Goal: Task Accomplishment & Management: Complete application form

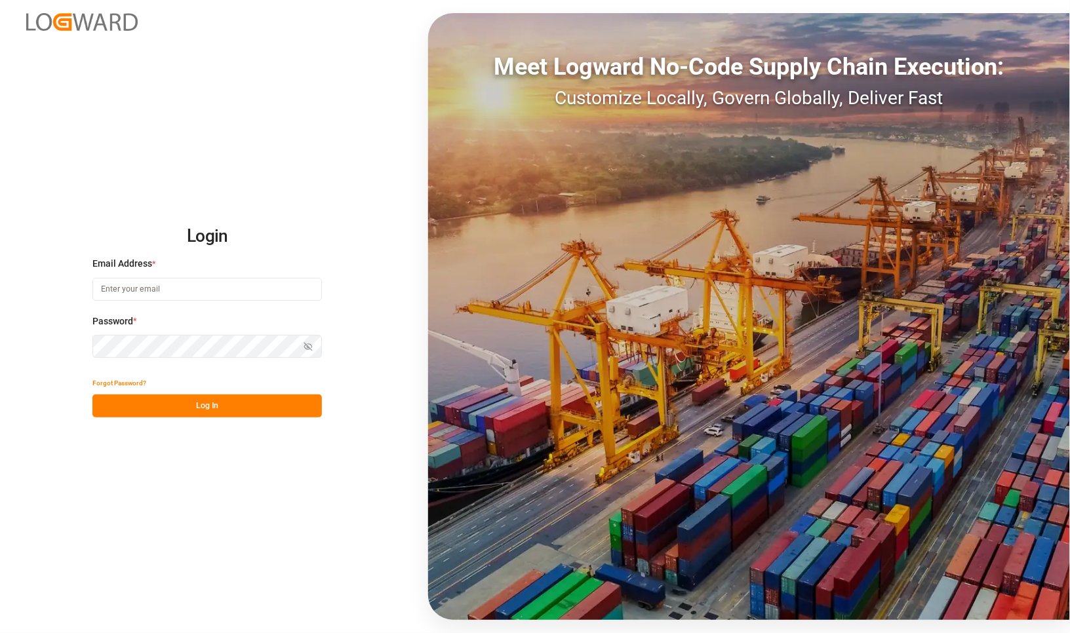
click at [180, 286] on input at bounding box center [206, 289] width 229 height 23
type input "[PERSON_NAME][EMAIL_ADDRESS][PERSON_NAME][DOMAIN_NAME]"
click at [197, 404] on button "Log In" at bounding box center [206, 406] width 229 height 23
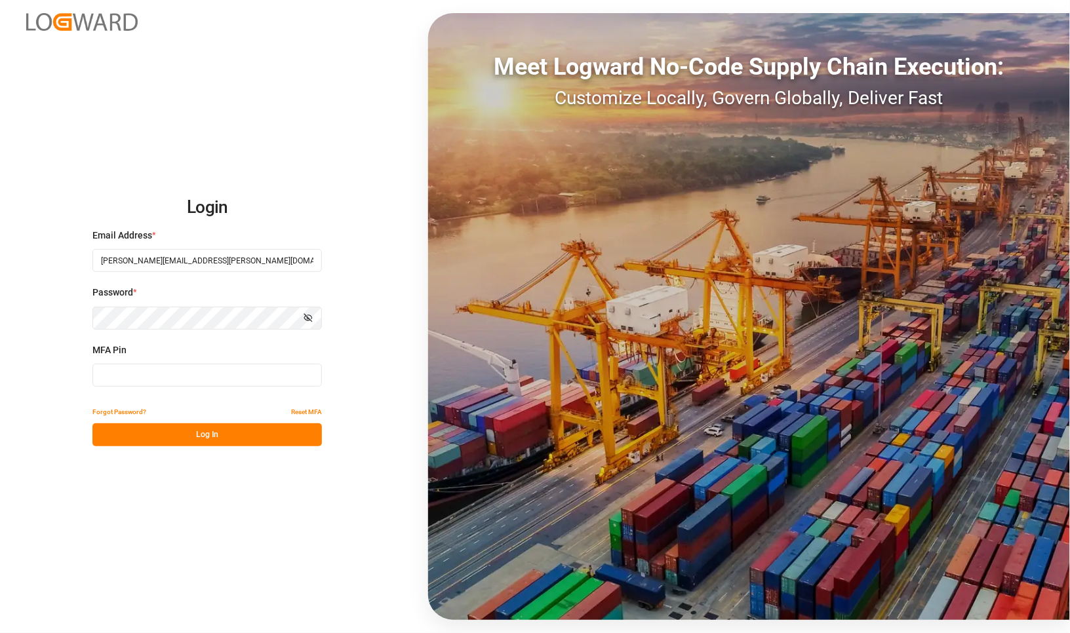
click at [132, 382] on input at bounding box center [206, 375] width 229 height 23
type input "4"
type input "128393"
click at [227, 435] on button "Log In" at bounding box center [206, 435] width 229 height 23
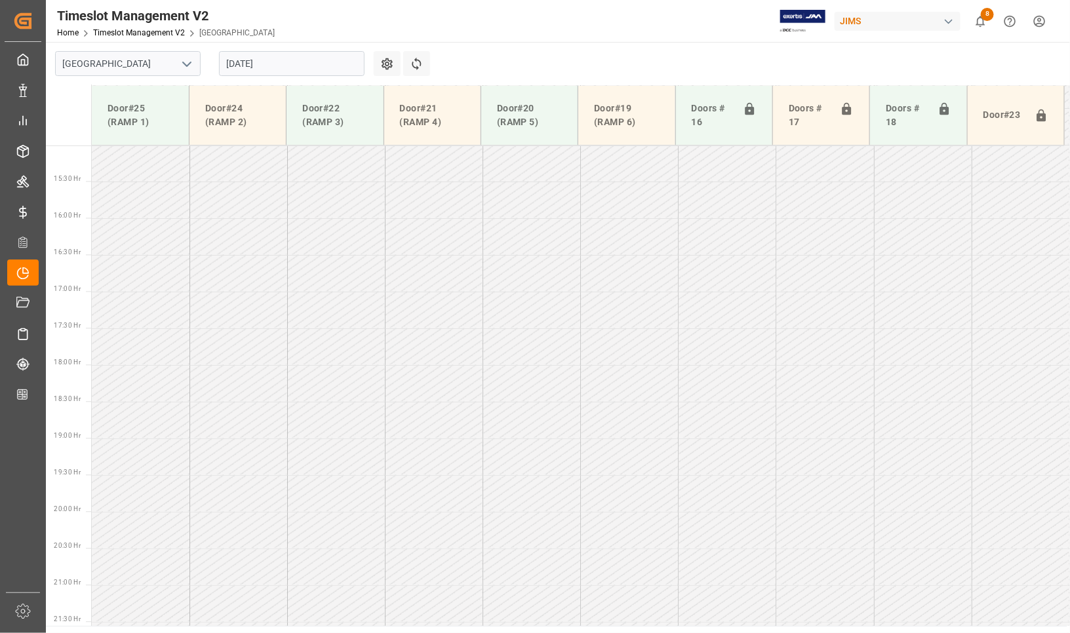
scroll to position [1107, 0]
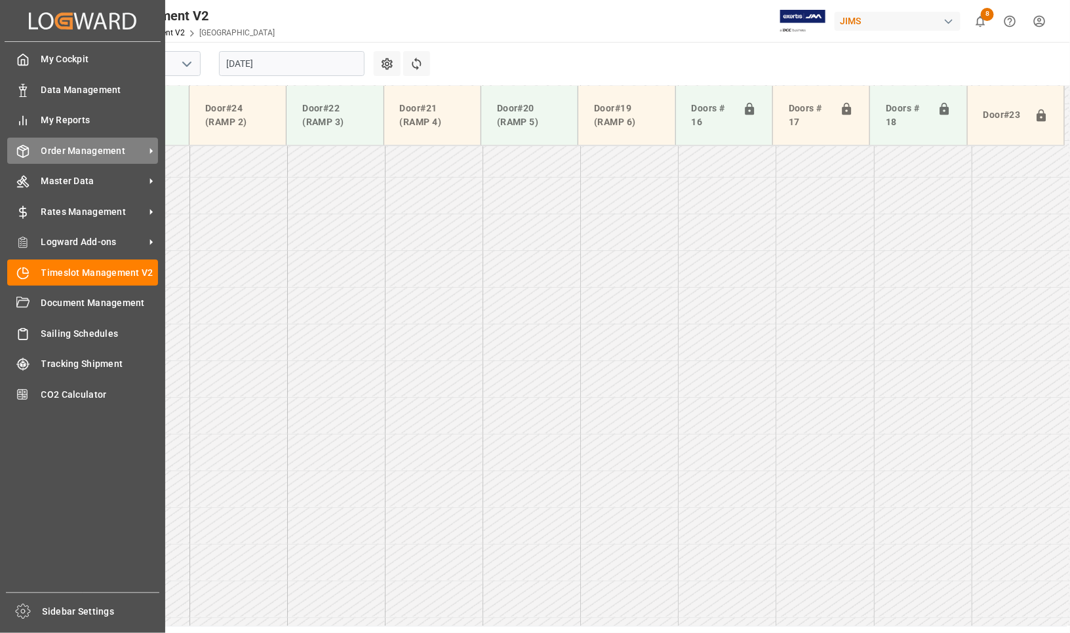
click at [69, 148] on span "Order Management" at bounding box center [93, 151] width 104 height 14
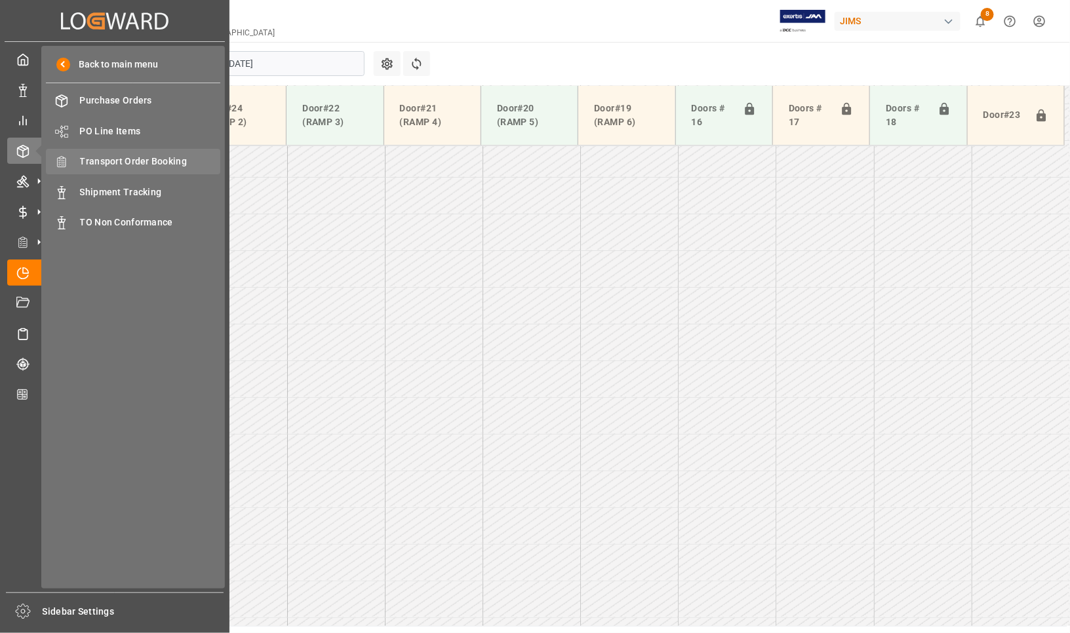
click at [132, 159] on span "Transport Order Booking" at bounding box center [150, 162] width 141 height 14
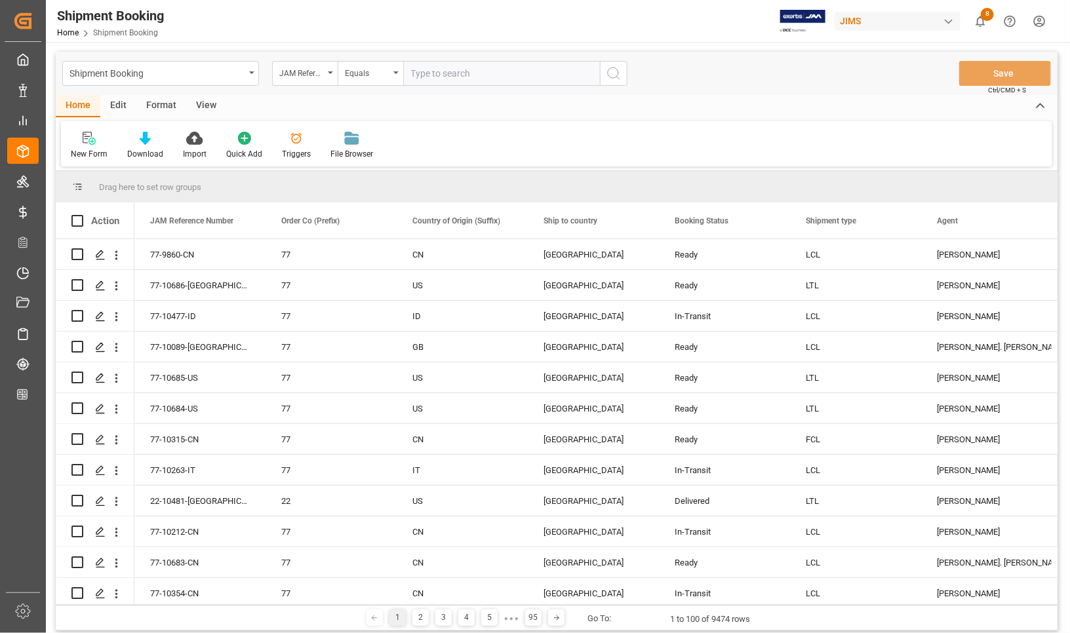
click at [84, 155] on div "New Form" at bounding box center [89, 154] width 37 height 12
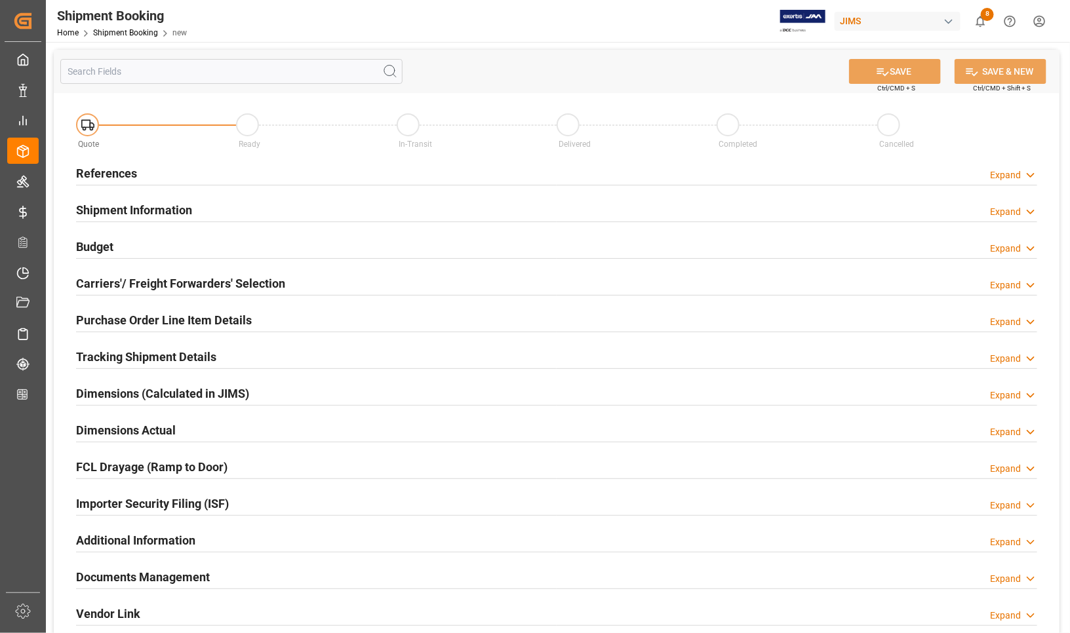
click at [113, 170] on h2 "References" at bounding box center [106, 174] width 61 height 18
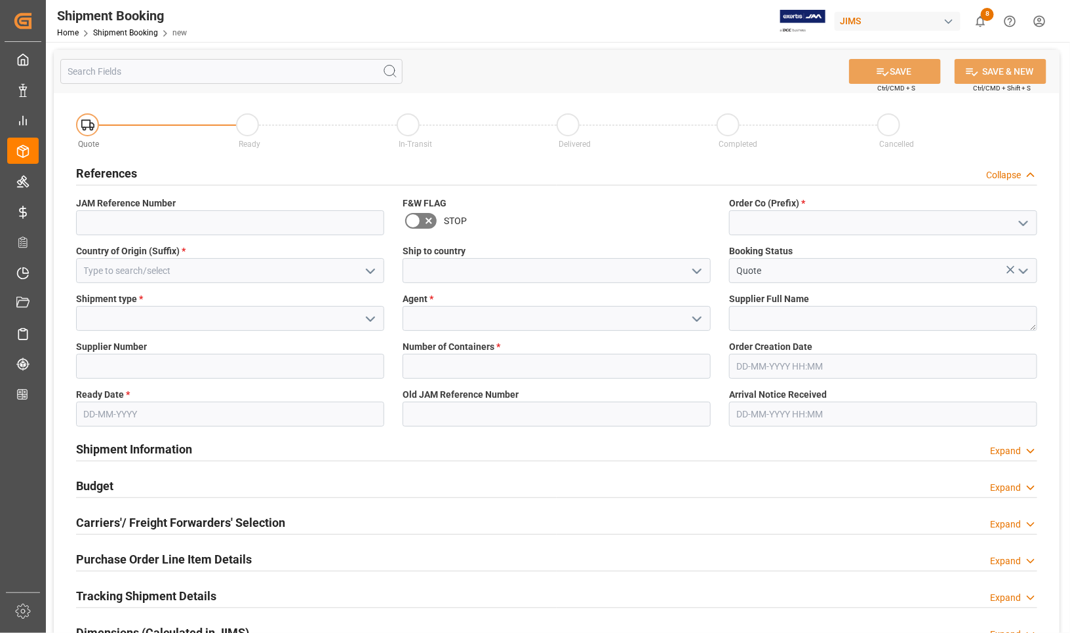
click at [416, 616] on div "Dimensions (Calculated in JIMS) Expand" at bounding box center [556, 633] width 979 height 37
click at [1024, 223] on polyline "open menu" at bounding box center [1023, 224] width 8 height 4
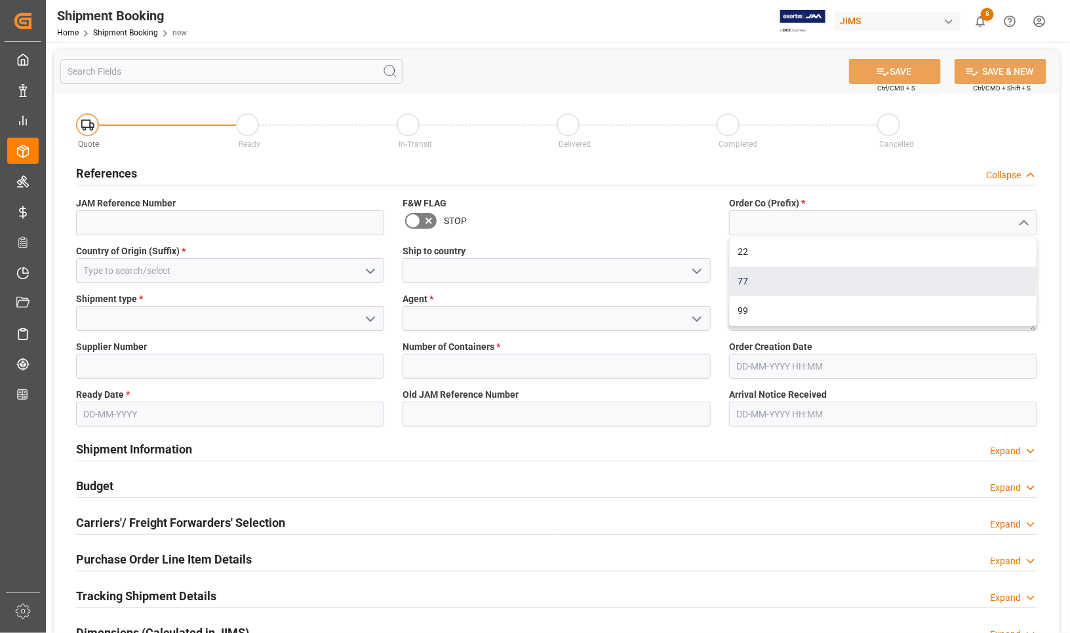
click at [779, 285] on div "77" at bounding box center [883, 282] width 307 height 30
type input "77"
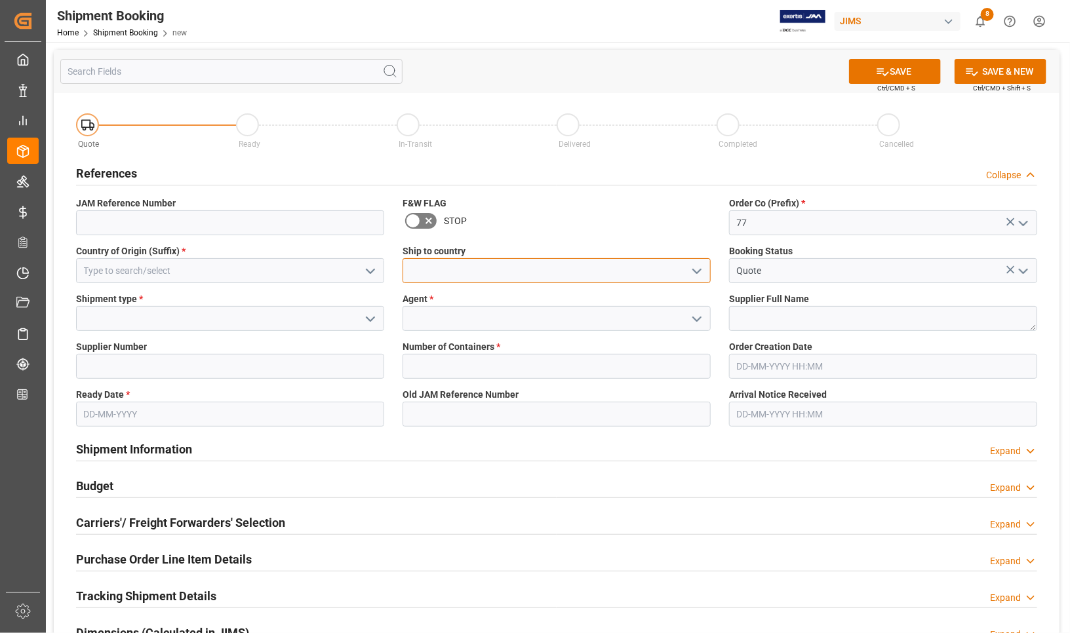
click at [620, 267] on input at bounding box center [557, 270] width 308 height 25
click at [696, 269] on icon "open menu" at bounding box center [697, 272] width 16 height 16
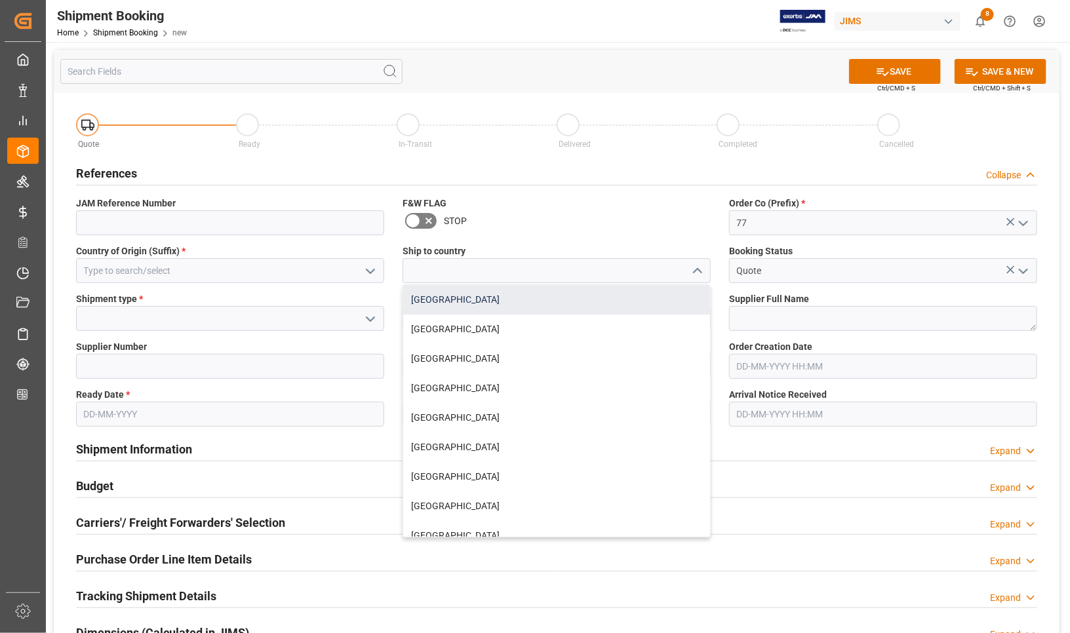
click at [467, 304] on div "[GEOGRAPHIC_DATA]" at bounding box center [556, 300] width 307 height 30
type input "[GEOGRAPHIC_DATA]"
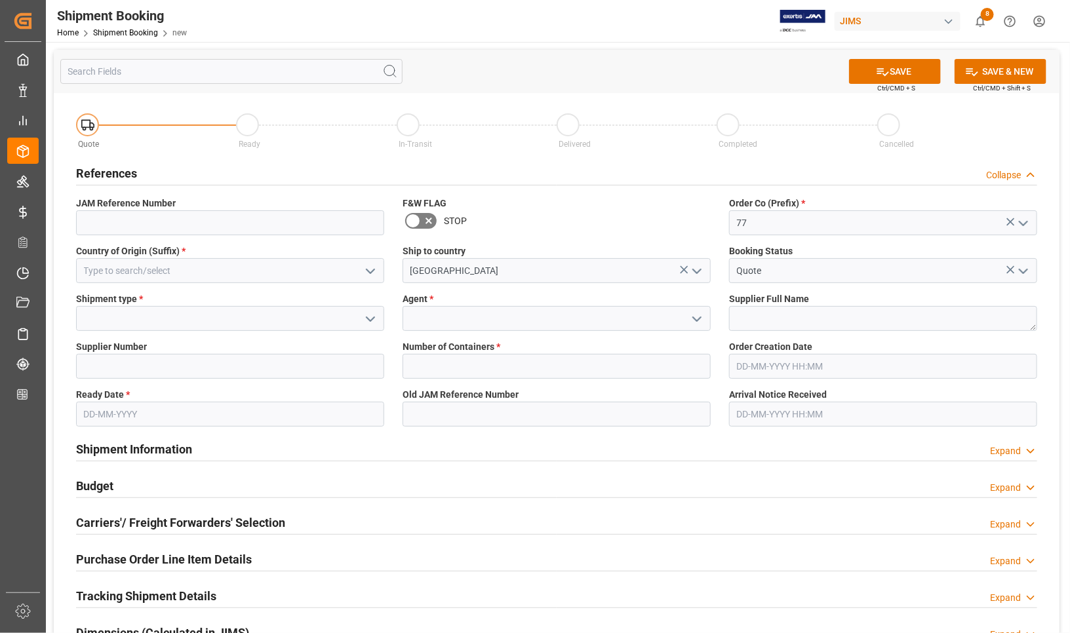
click at [366, 269] on icon "open menu" at bounding box center [371, 272] width 16 height 16
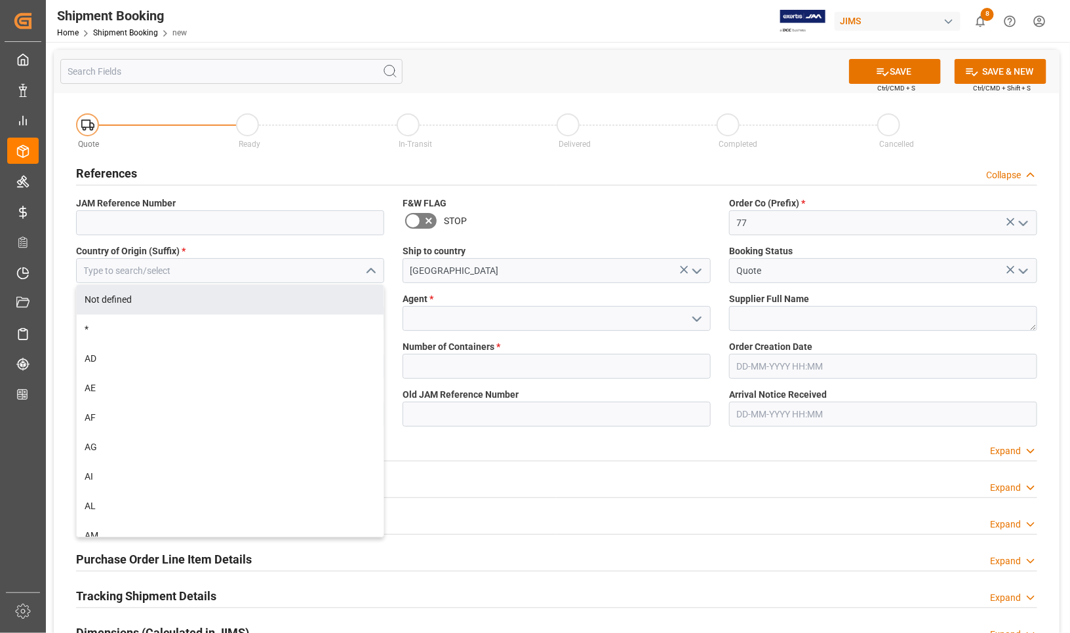
click at [201, 292] on div "Not defined" at bounding box center [230, 300] width 307 height 30
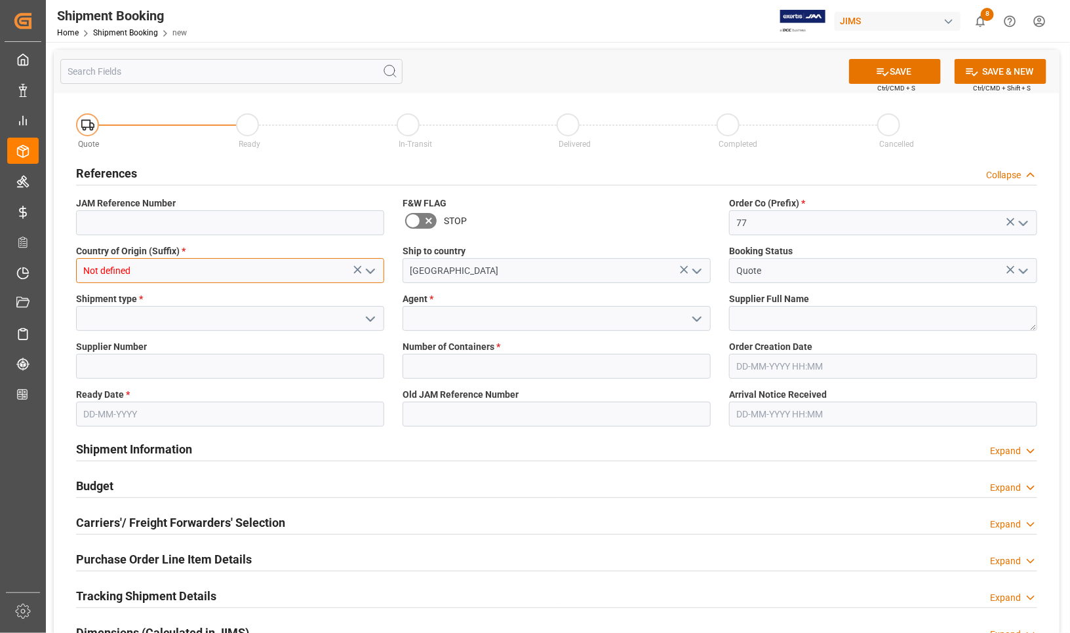
click at [197, 275] on input "Not defined" at bounding box center [230, 270] width 308 height 25
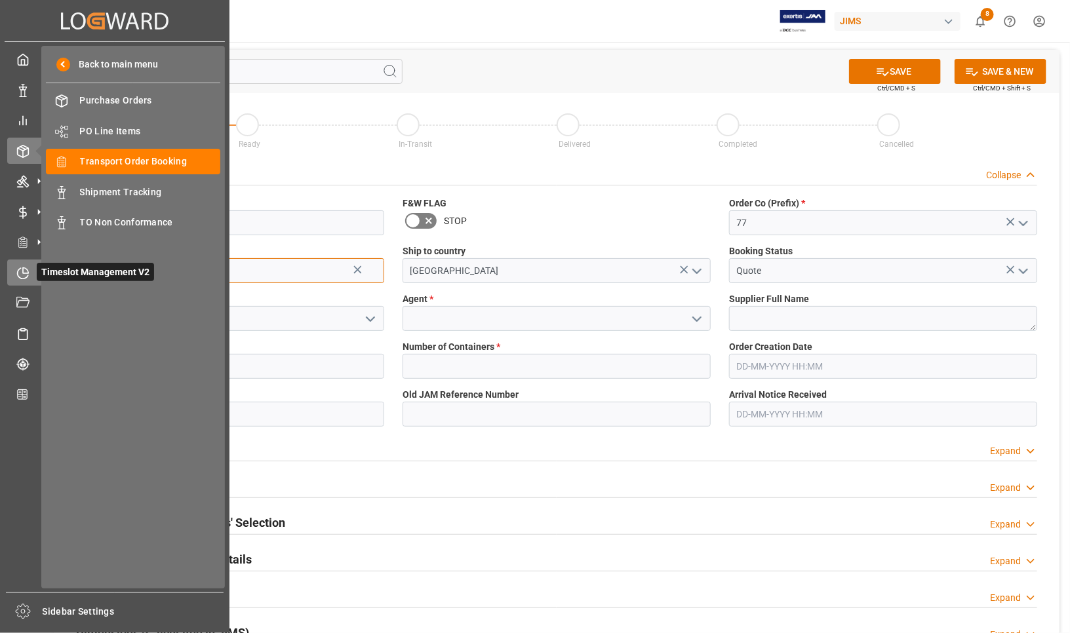
drag, startPoint x: 185, startPoint y: 273, endPoint x: 18, endPoint y: 277, distance: 166.6
click at [20, 277] on div "Created by potrace 1.15, written by [PERSON_NAME] [DATE]-[DATE] Created by potr…" at bounding box center [535, 316] width 1070 height 633
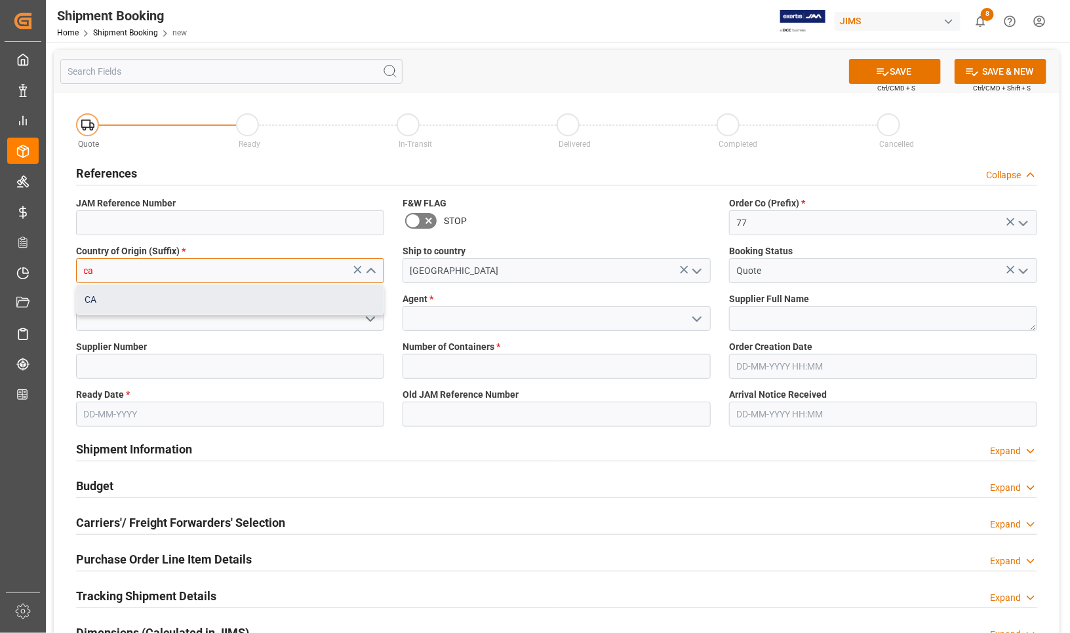
click at [273, 295] on div "CA" at bounding box center [230, 300] width 307 height 30
type input "CA"
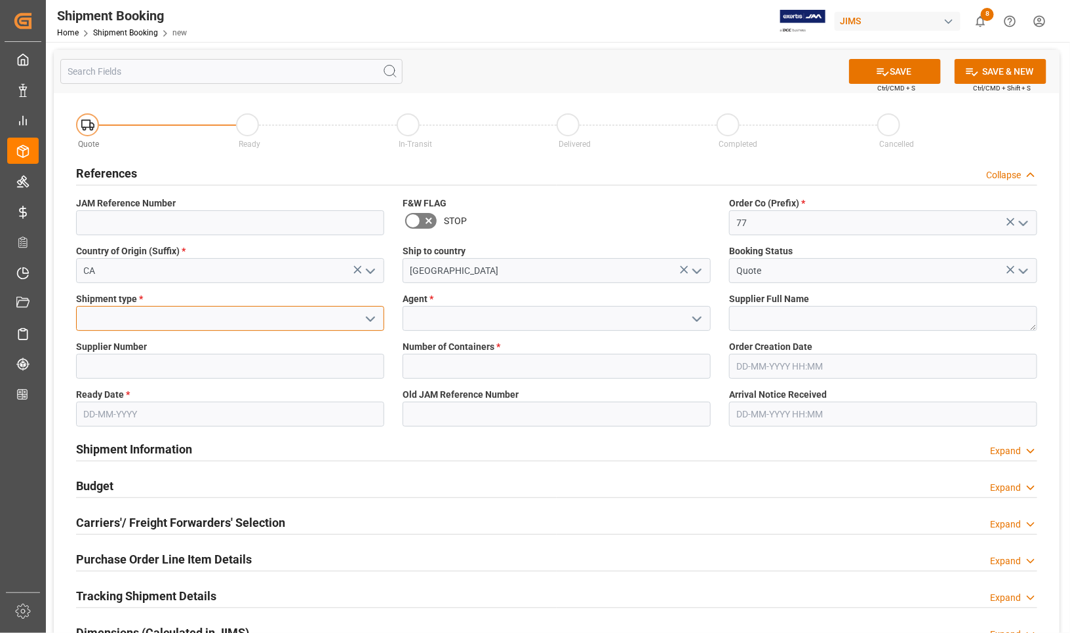
click at [220, 316] on input at bounding box center [230, 318] width 308 height 25
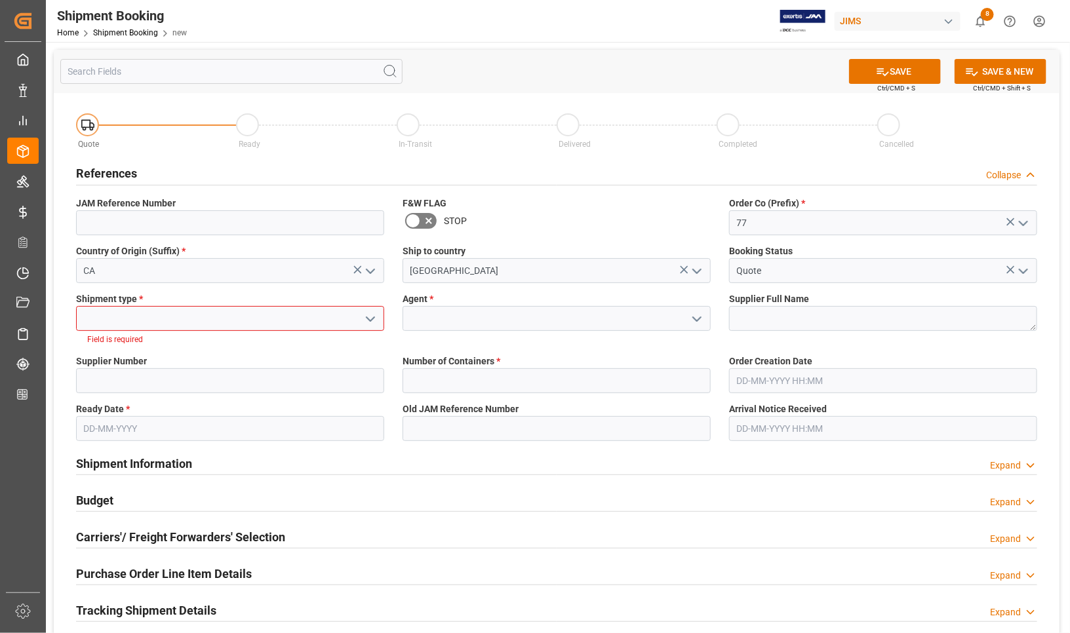
click at [371, 319] on polyline "open menu" at bounding box center [370, 319] width 8 height 4
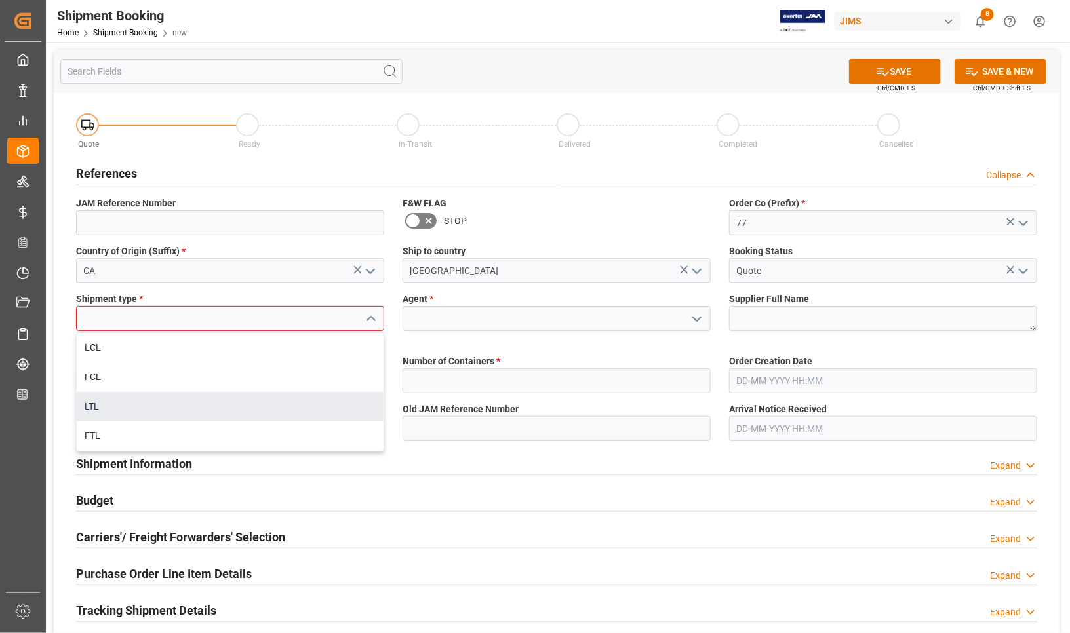
click at [165, 399] on div "LTL" at bounding box center [230, 407] width 307 height 30
type input "LTL"
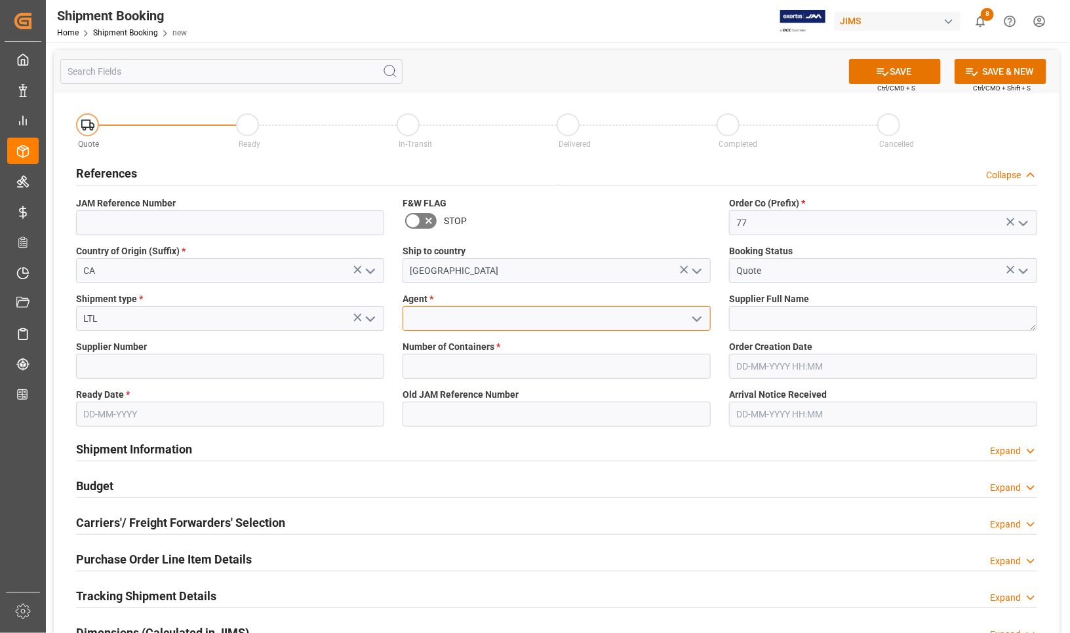
click at [479, 310] on input at bounding box center [557, 318] width 308 height 25
click at [696, 319] on polyline "open menu" at bounding box center [697, 319] width 8 height 4
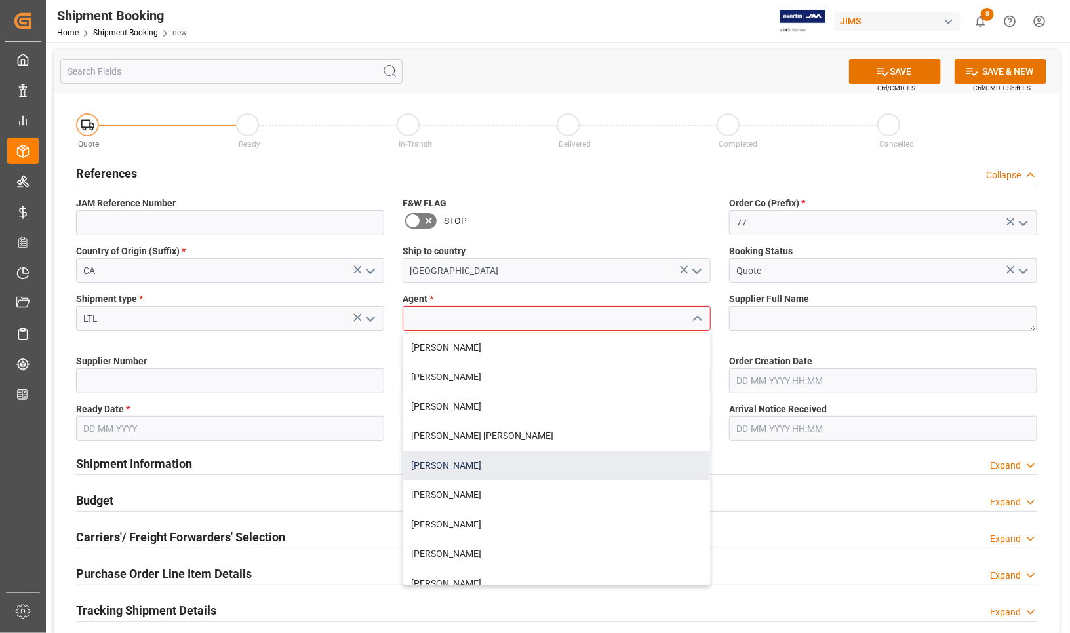
drag, startPoint x: 490, startPoint y: 462, endPoint x: 553, endPoint y: 450, distance: 63.5
click at [493, 462] on div "[PERSON_NAME]" at bounding box center [556, 466] width 307 height 30
type input "[PERSON_NAME]"
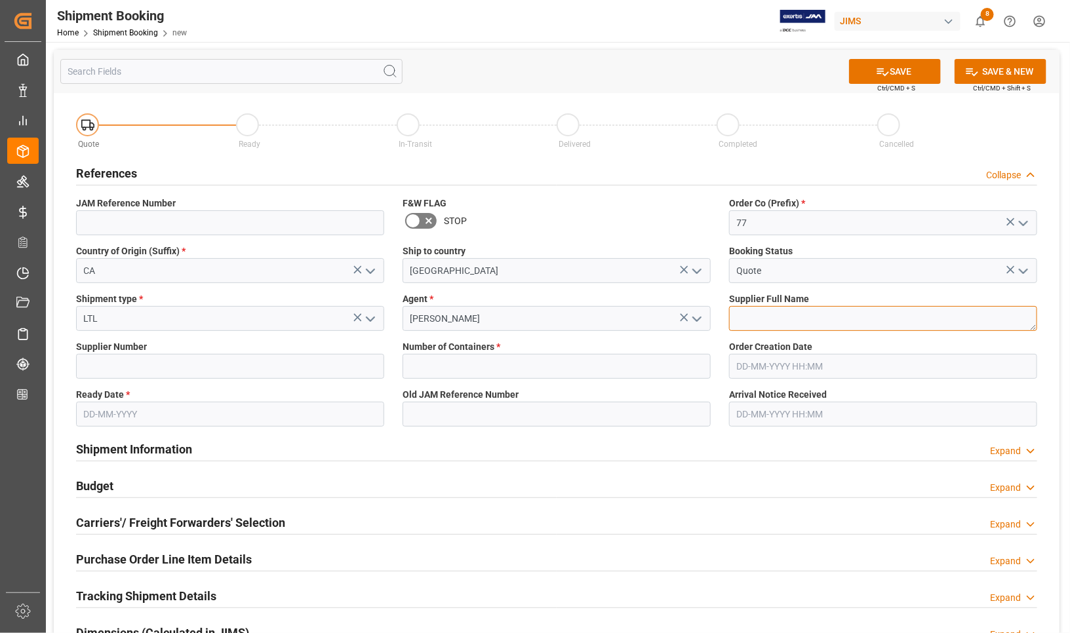
click at [875, 317] on textarea at bounding box center [883, 318] width 308 height 25
type textarea "Paragraph"
click at [195, 414] on input "text" at bounding box center [230, 414] width 308 height 25
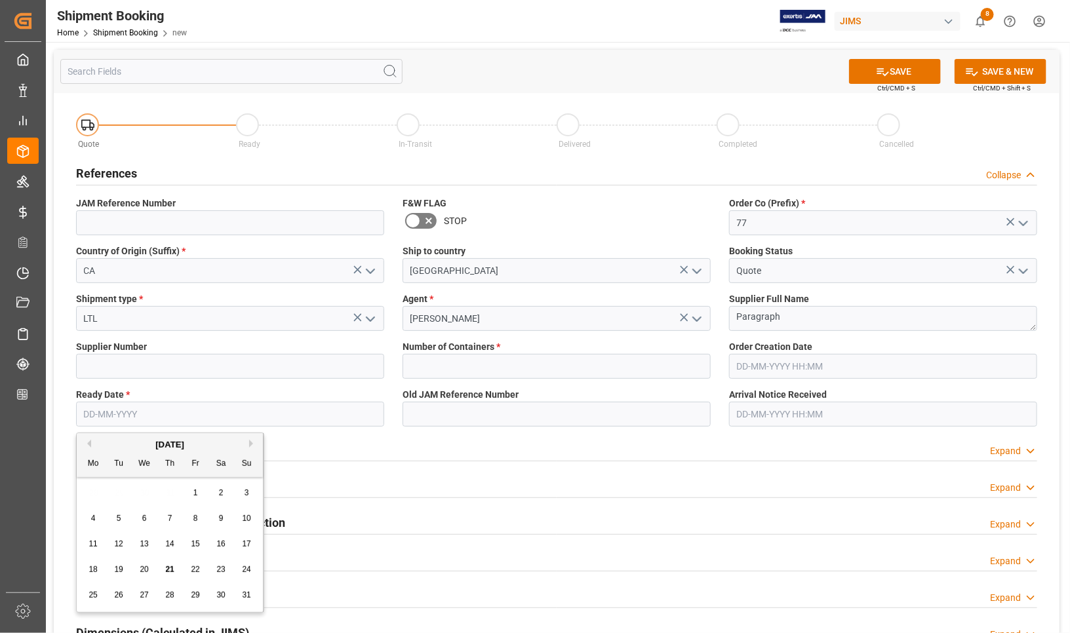
click at [89, 597] on span "25" at bounding box center [93, 595] width 9 height 9
type input "[DATE]"
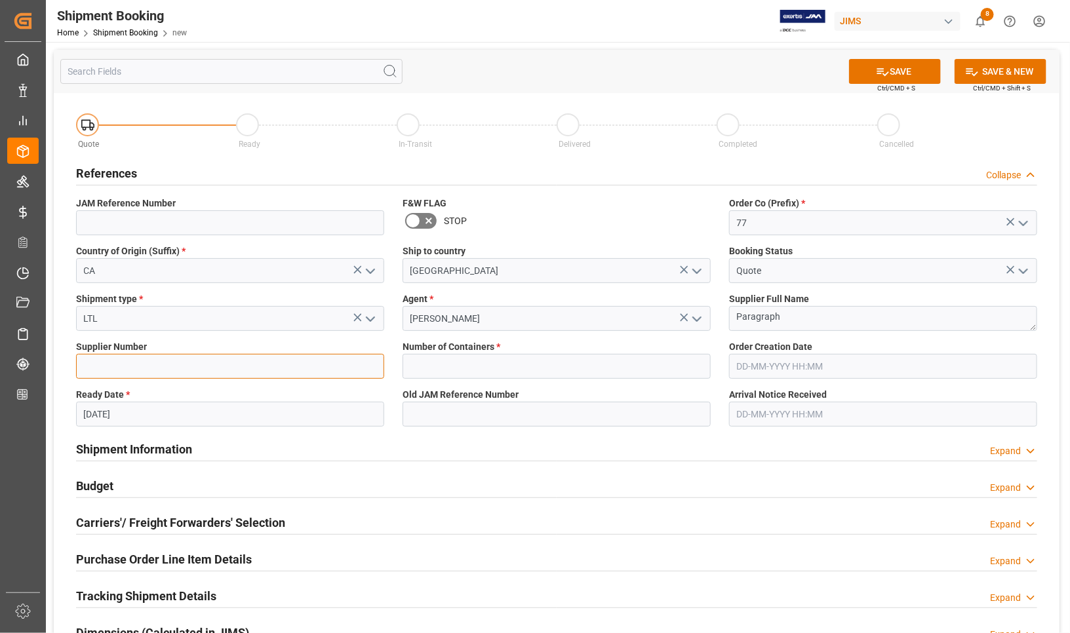
click at [132, 361] on input at bounding box center [230, 366] width 308 height 25
type input "167260"
click at [880, 67] on icon at bounding box center [883, 72] width 14 height 14
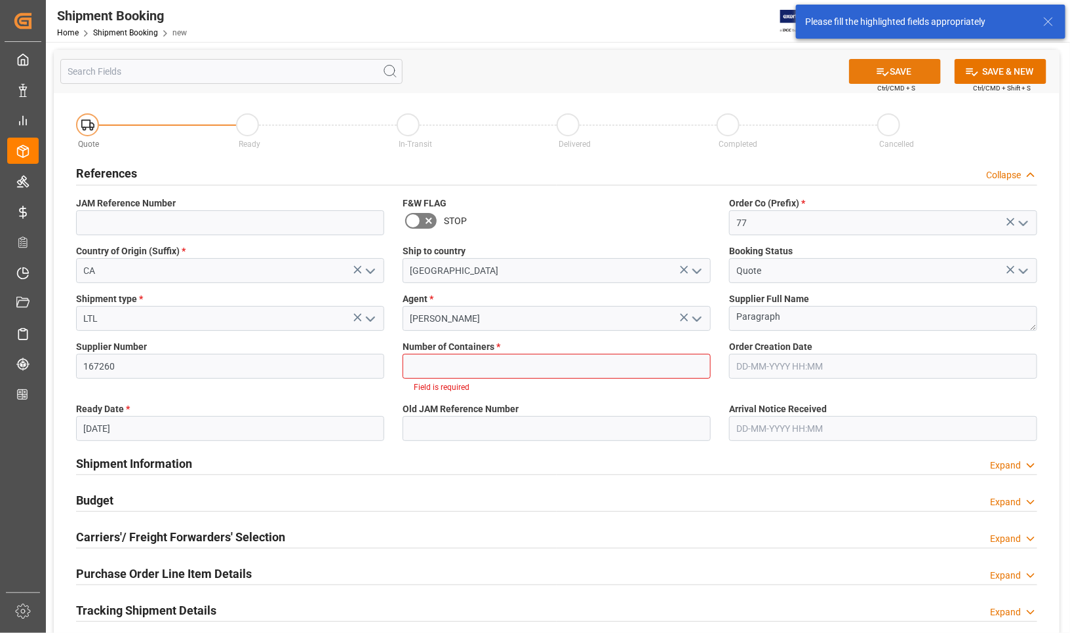
scroll to position [28, 0]
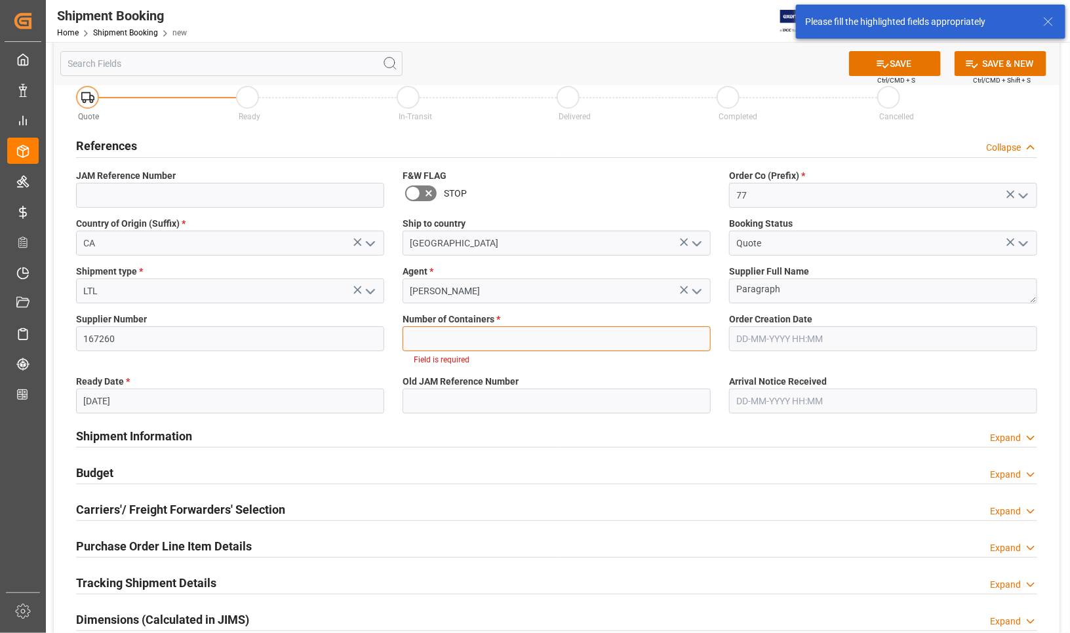
click at [486, 338] on input "text" at bounding box center [557, 338] width 308 height 25
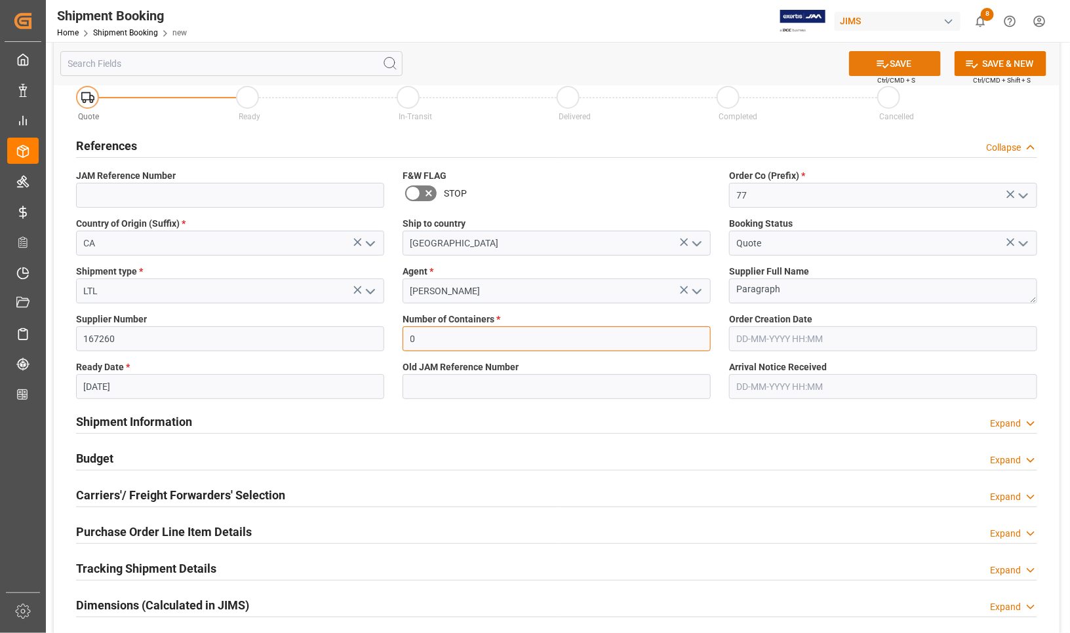
type input "0"
click at [897, 66] on button "SAVE" at bounding box center [895, 63] width 92 height 25
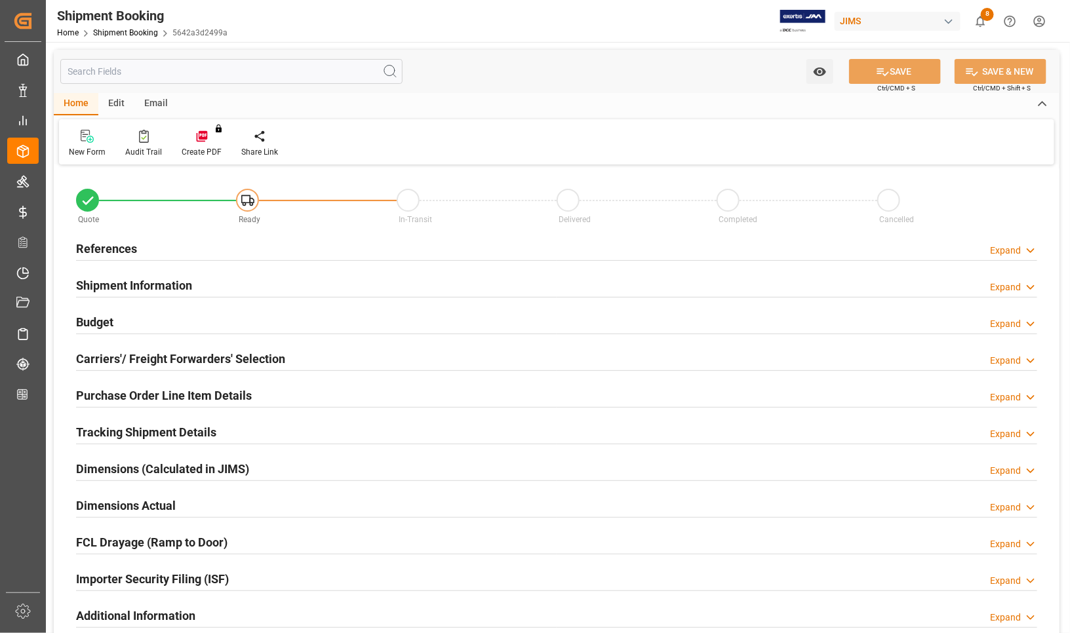
type input "0"
type input "25-08-2025"
click at [97, 250] on h2 "References" at bounding box center [106, 249] width 61 height 18
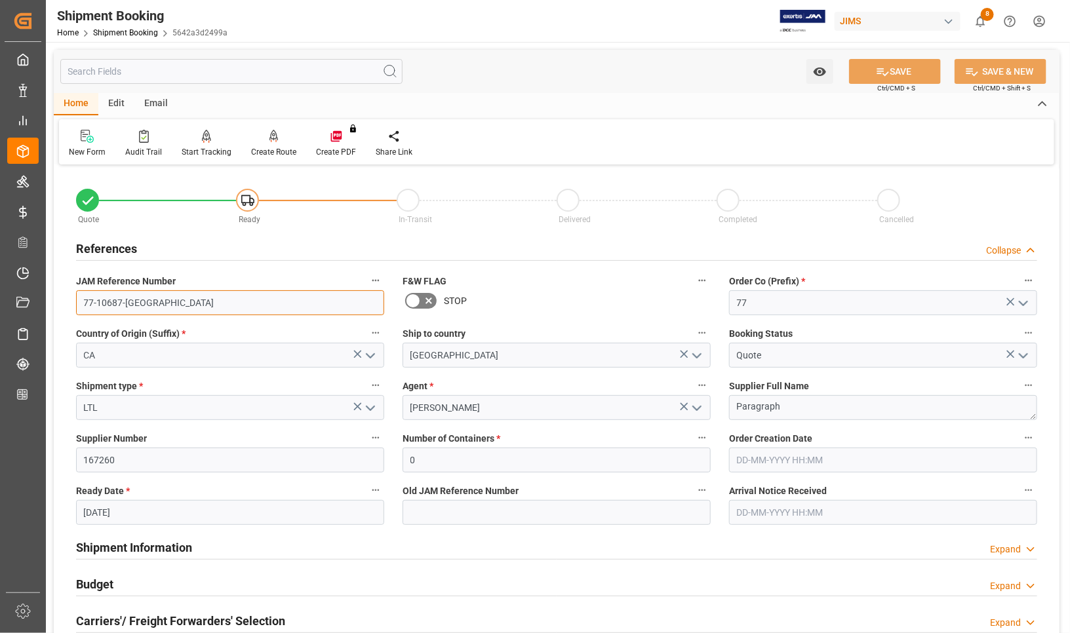
drag, startPoint x: 146, startPoint y: 303, endPoint x: 58, endPoint y: 299, distance: 87.9
click at [58, 299] on div "Quote Ready In-Transit Delivered Completed Cancelled References Collapse JAM Re…" at bounding box center [557, 575] width 1006 height 815
